Goal: Information Seeking & Learning: Understand process/instructions

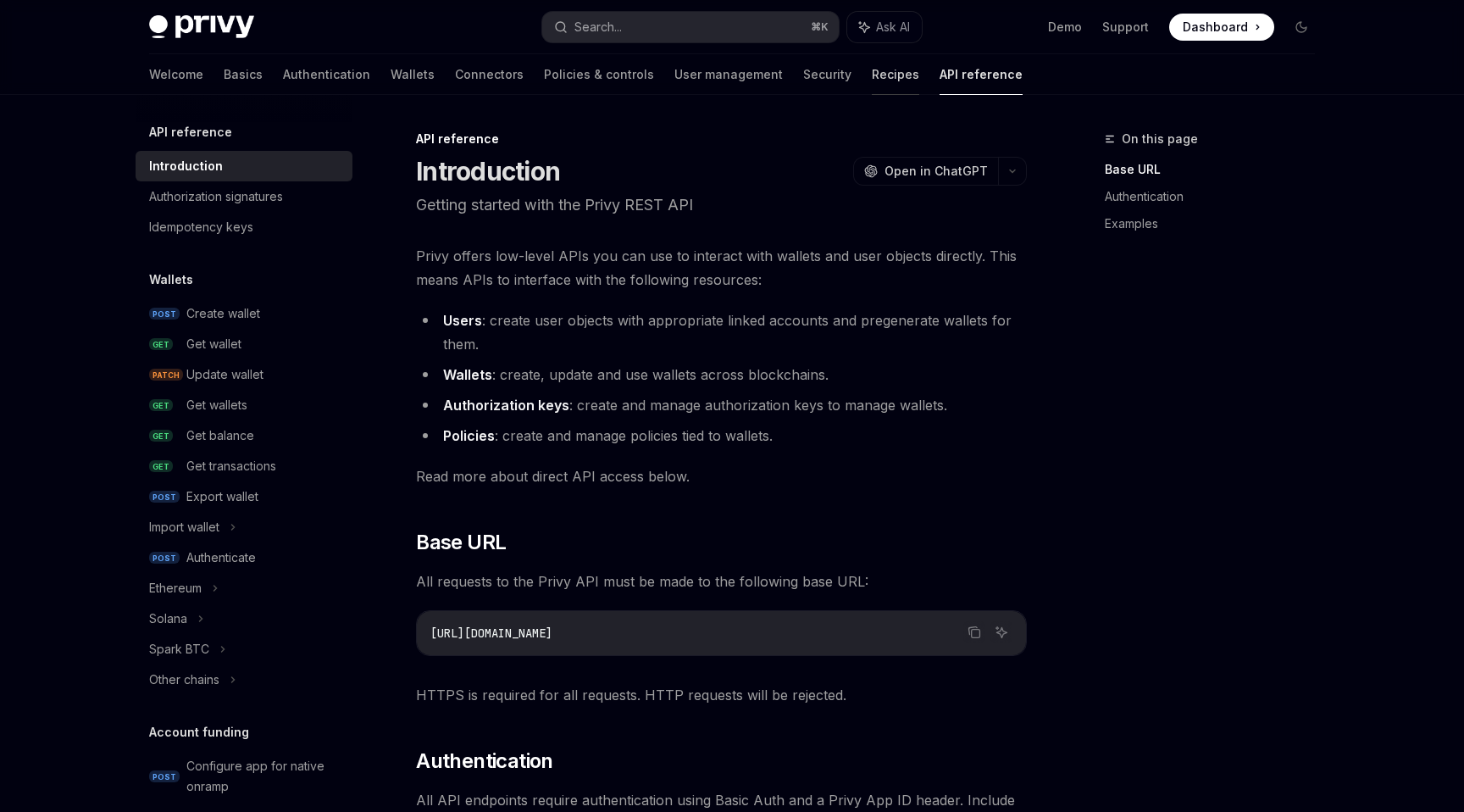
click at [872, 84] on link "Recipes" at bounding box center [896, 74] width 48 height 41
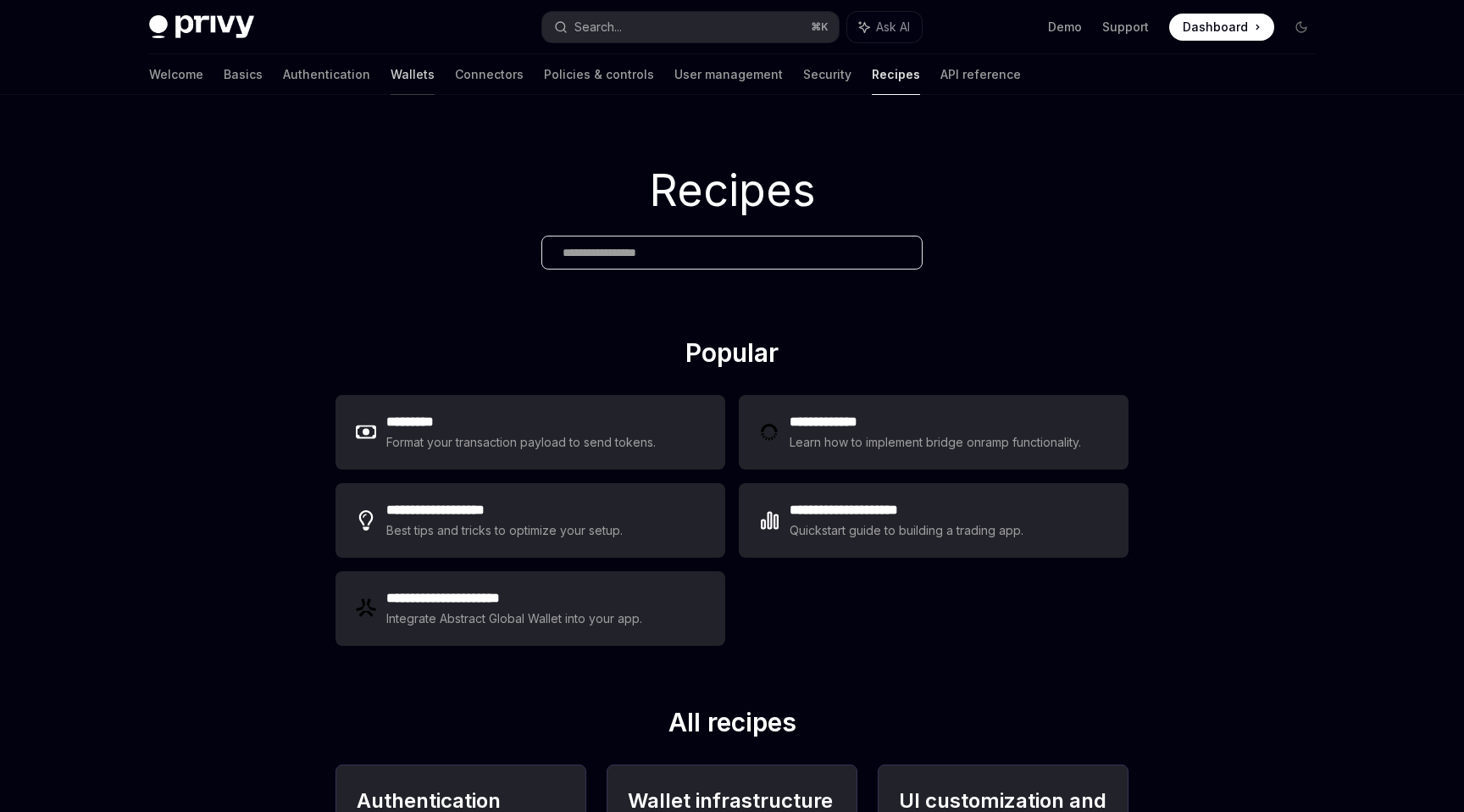
click at [391, 68] on link "Wallets" at bounding box center [413, 74] width 44 height 41
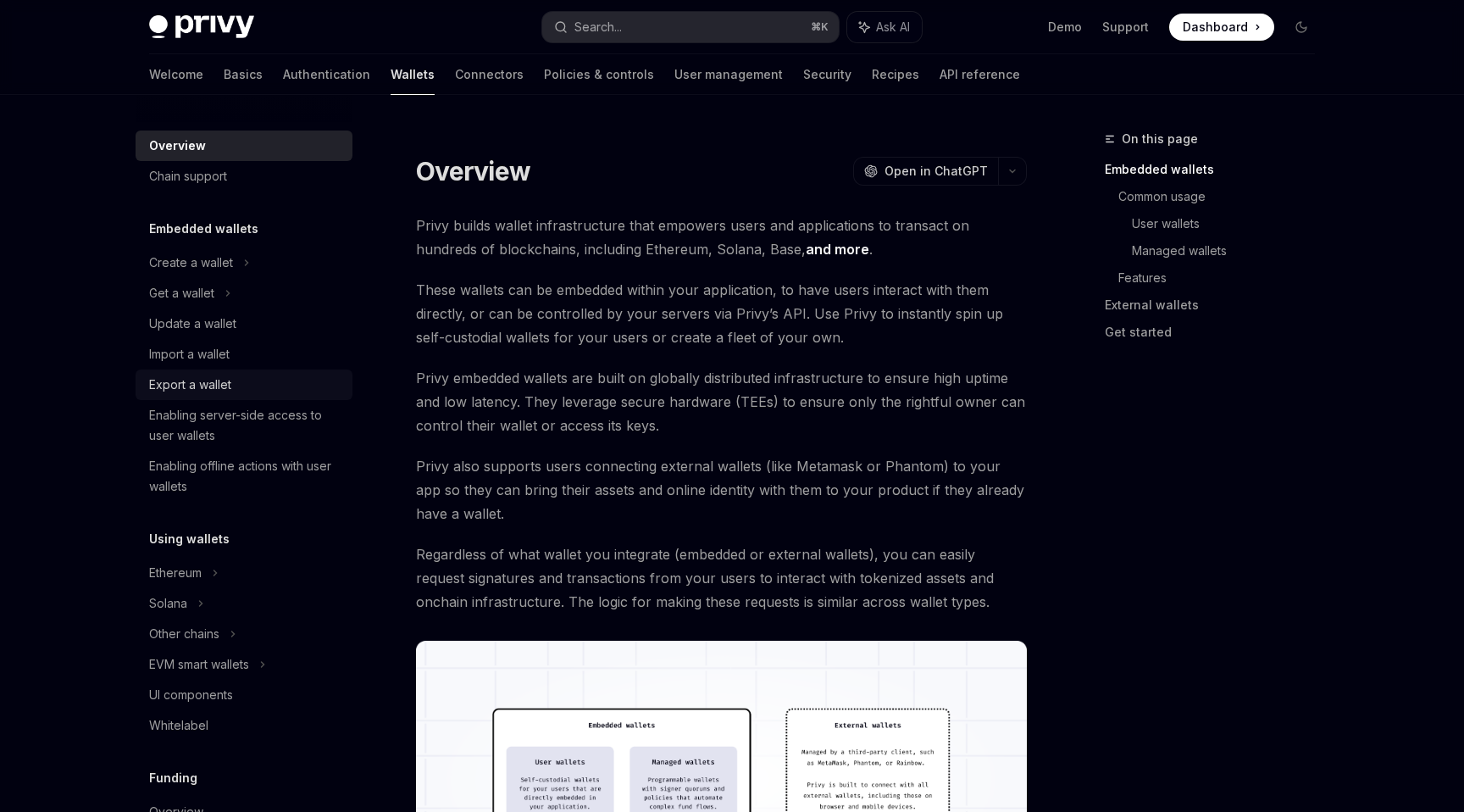
click at [186, 382] on div "Export a wallet" at bounding box center [190, 384] width 82 height 20
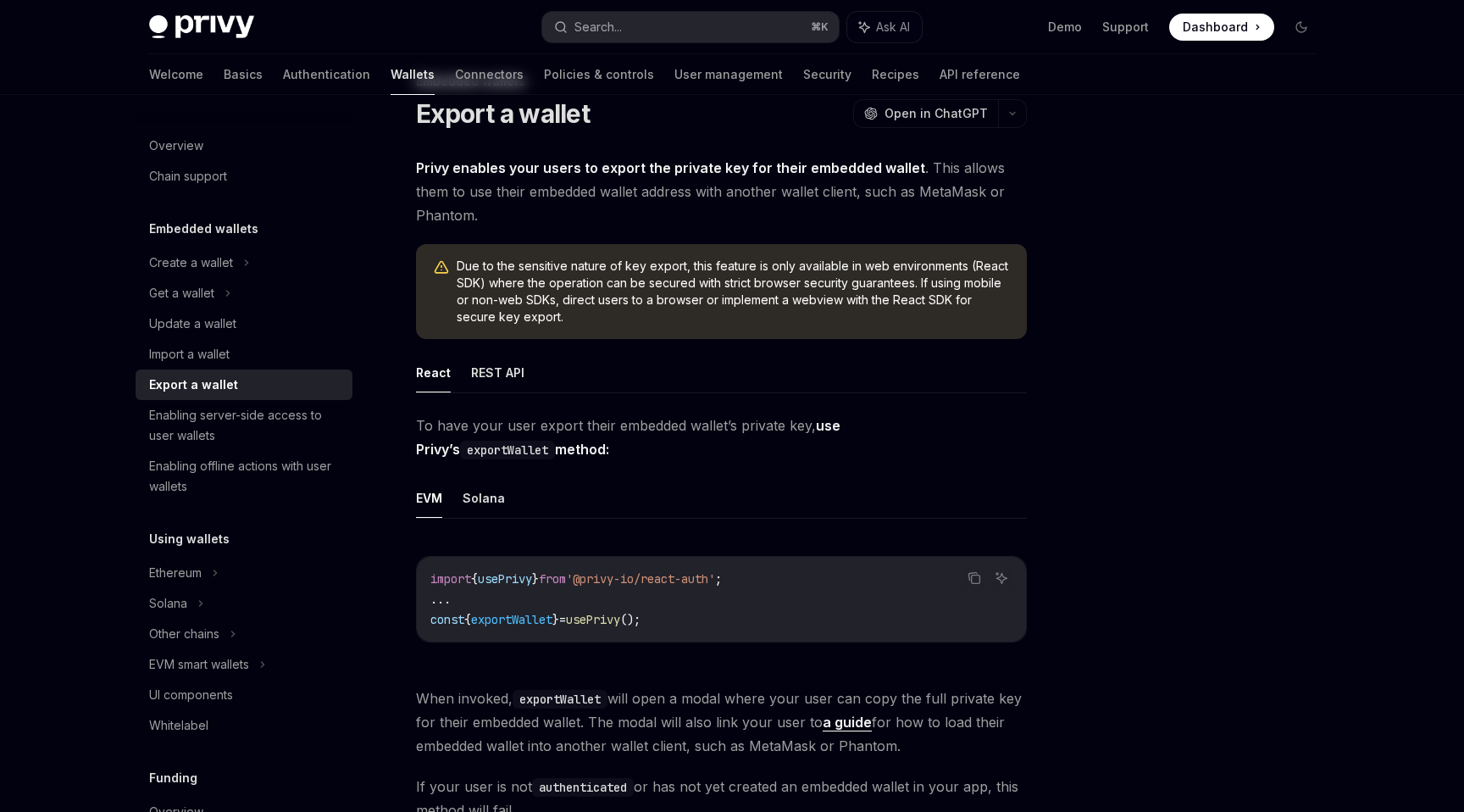
scroll to position [88, 0]
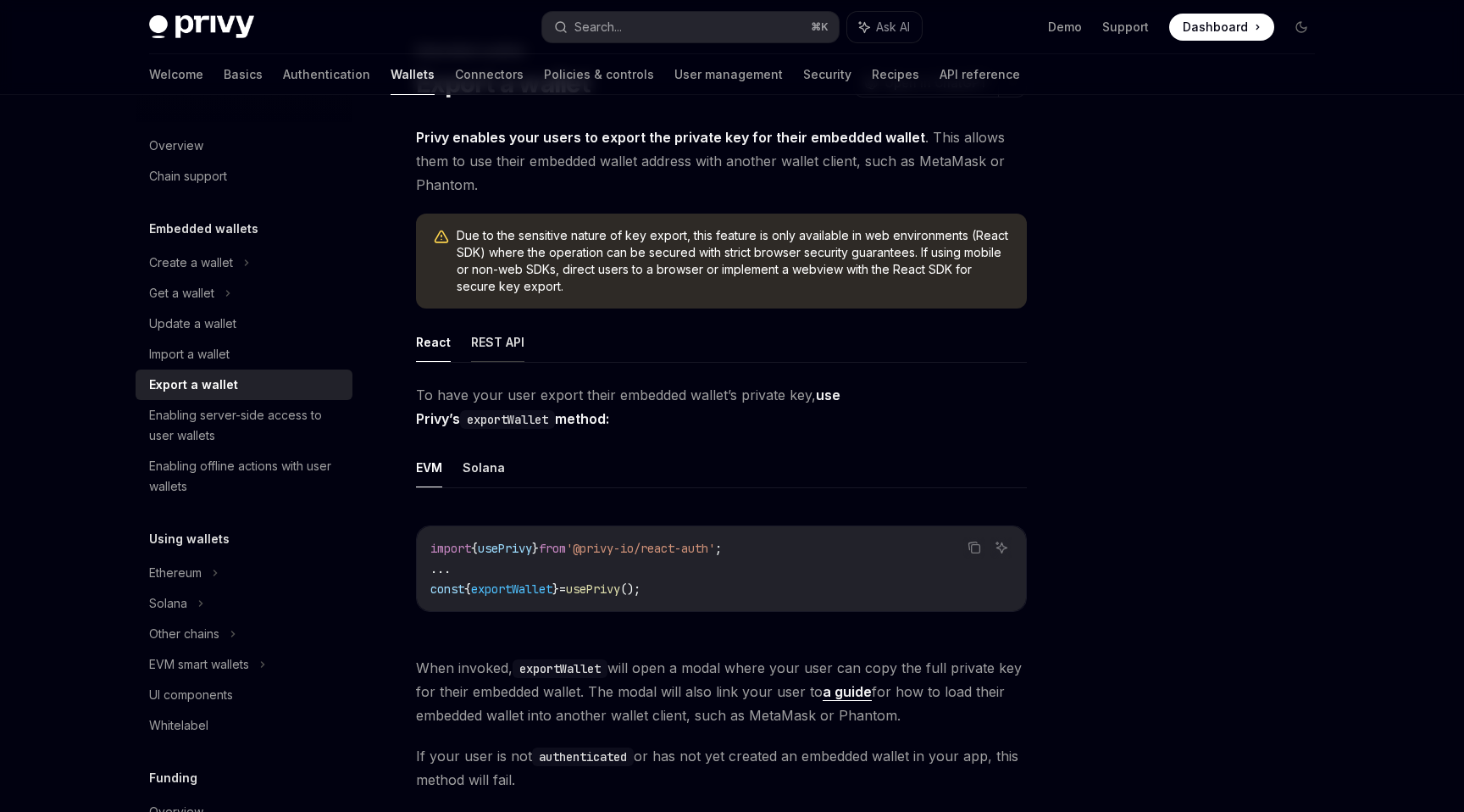
click at [499, 324] on button "REST API" at bounding box center [497, 341] width 53 height 40
